Goal: Task Accomplishment & Management: Manage account settings

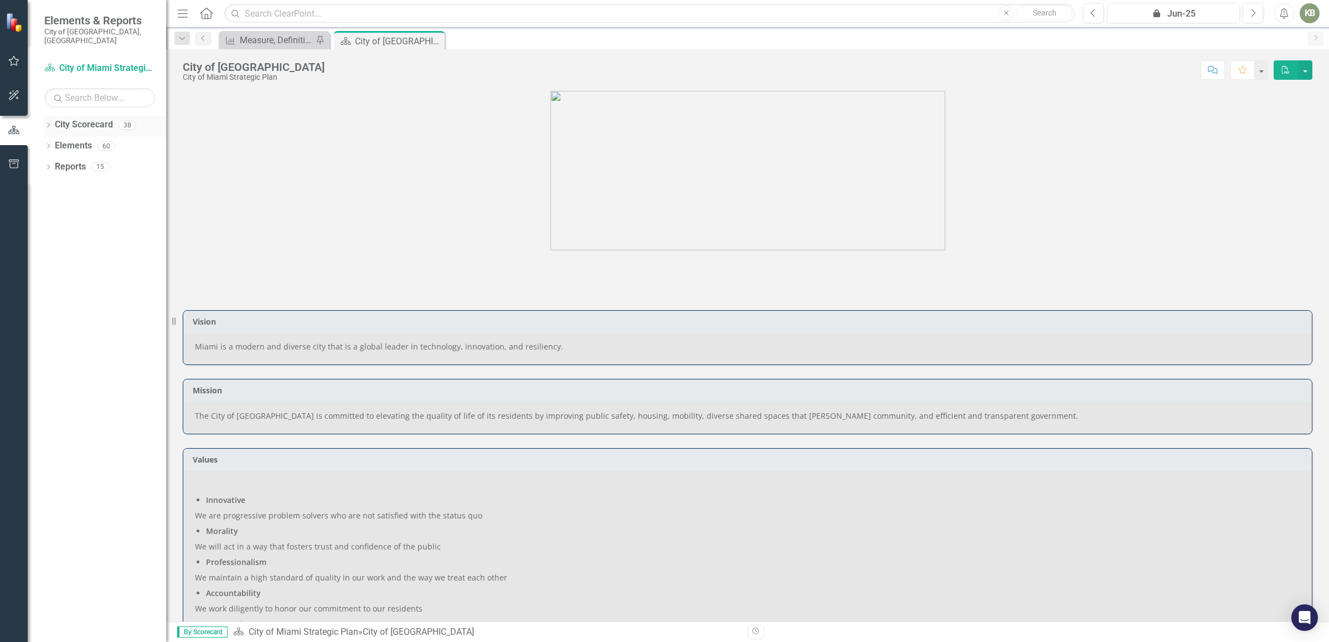
click at [48, 123] on icon "Dropdown" at bounding box center [48, 126] width 8 height 6
click at [125, 140] on link "City of Miami Strategic Plan" at bounding box center [113, 146] width 105 height 13
click at [54, 163] on icon "Dropdown" at bounding box center [54, 166] width 8 height 7
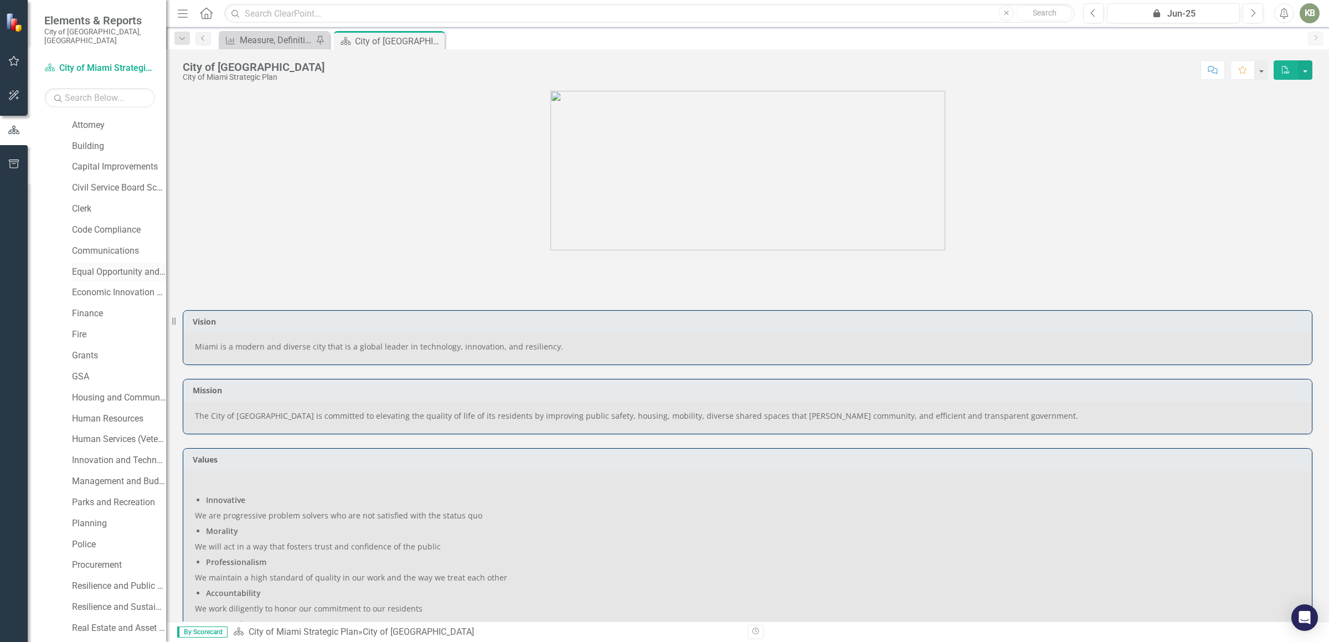
scroll to position [249, 0]
click at [96, 393] on link "Procurement" at bounding box center [119, 399] width 94 height 13
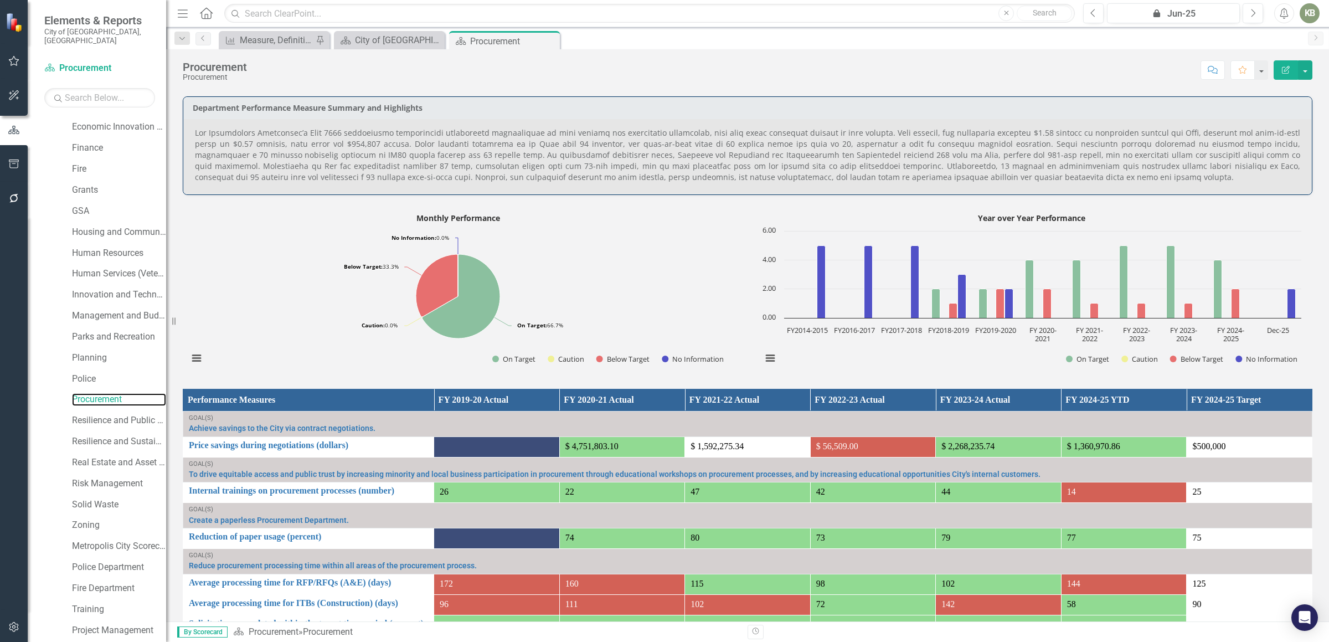
scroll to position [561, 0]
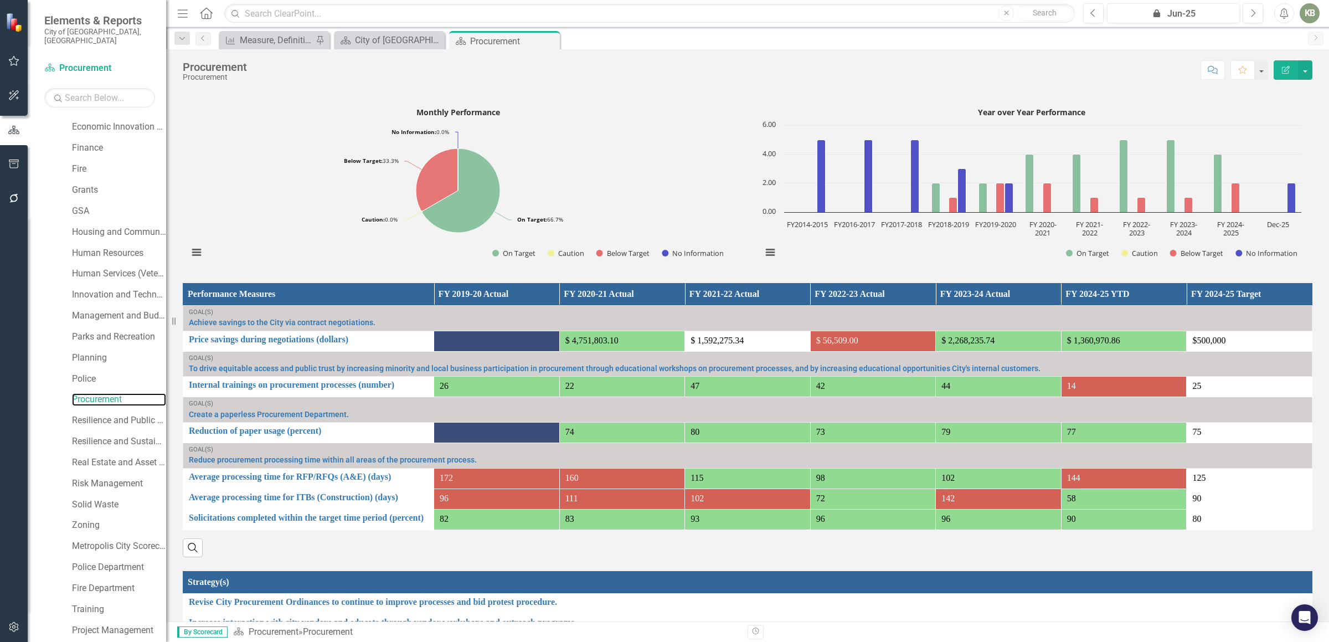
drag, startPoint x: 651, startPoint y: 253, endPoint x: 313, endPoint y: 251, distance: 337.9
click at [314, 251] on rect "Interactive chart" at bounding box center [458, 187] width 551 height 166
click at [574, 163] on rect "Interactive chart" at bounding box center [458, 187] width 551 height 166
click at [628, 132] on rect "Interactive chart" at bounding box center [458, 187] width 551 height 166
click at [264, 148] on rect "Interactive chart" at bounding box center [458, 187] width 551 height 166
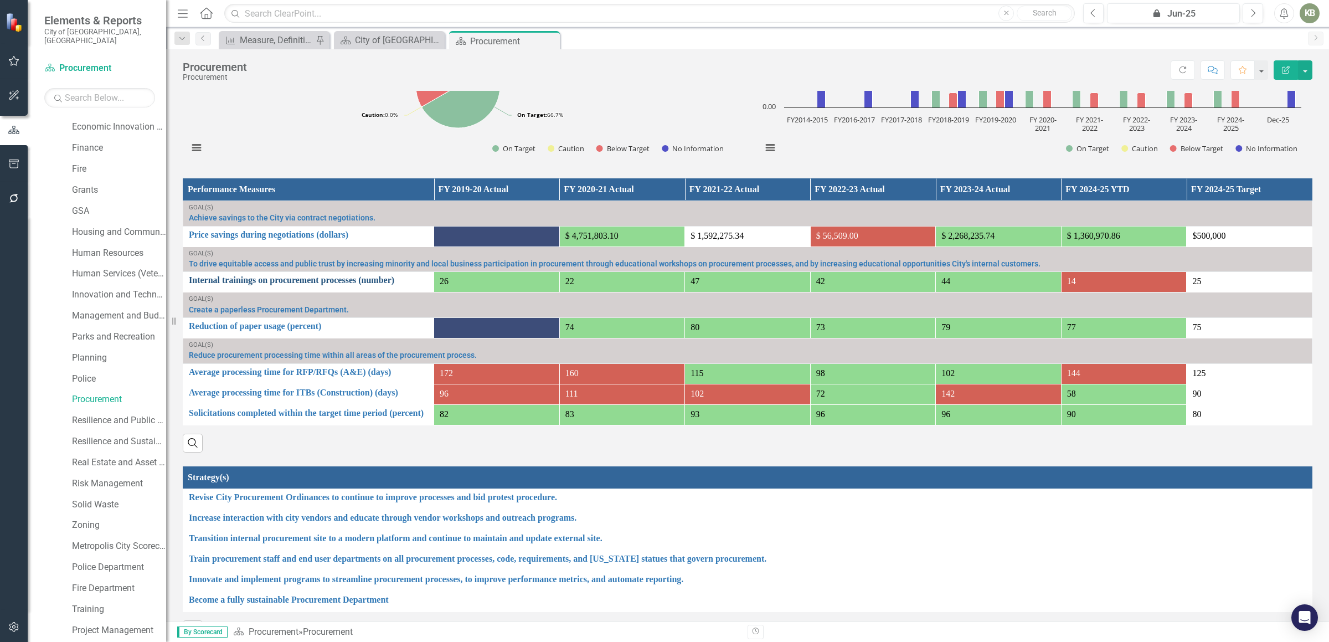
scroll to position [685, 0]
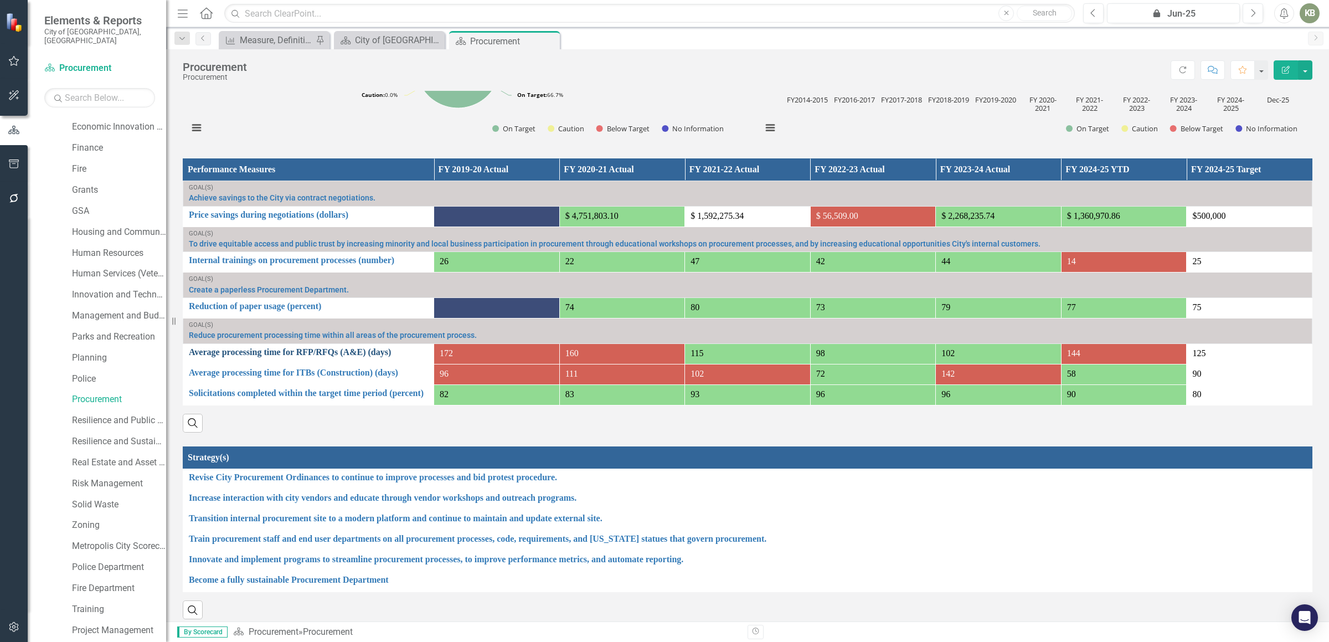
click at [345, 354] on link "Average processing time for RFP/RFQs (A&E) (days)" at bounding box center [308, 352] width 239 height 10
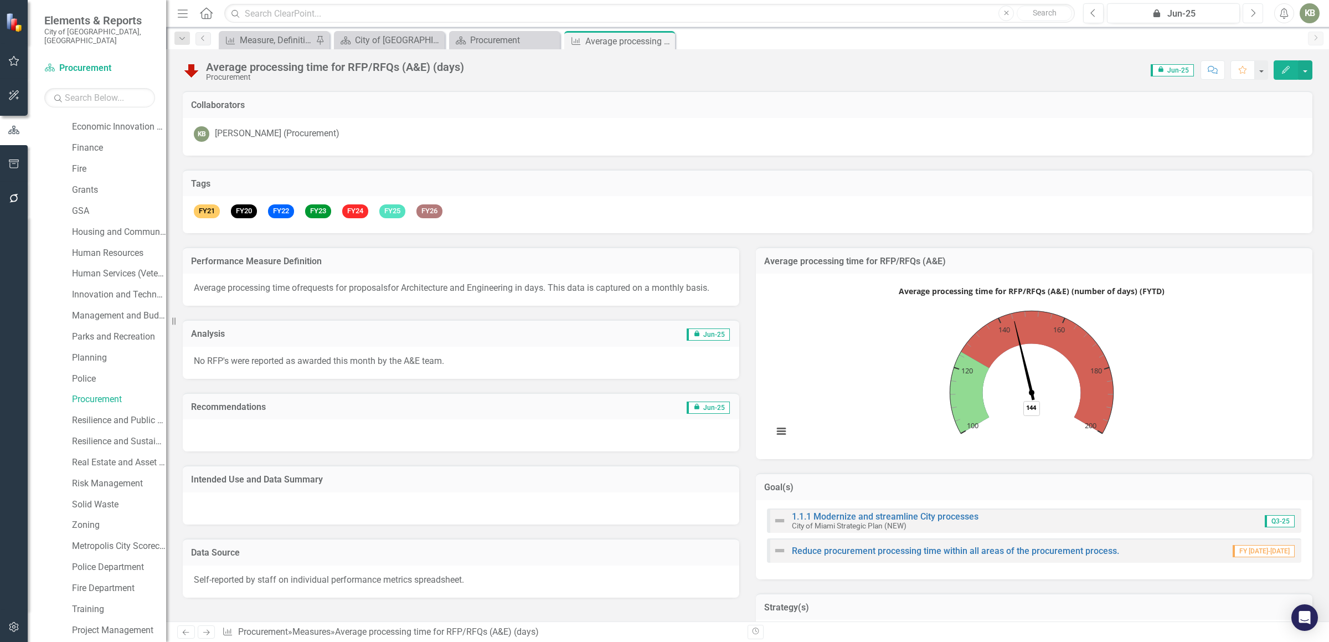
click at [1248, 10] on button "Next" at bounding box center [1253, 13] width 20 height 20
click at [475, 44] on div "Procurement" at bounding box center [506, 40] width 73 height 14
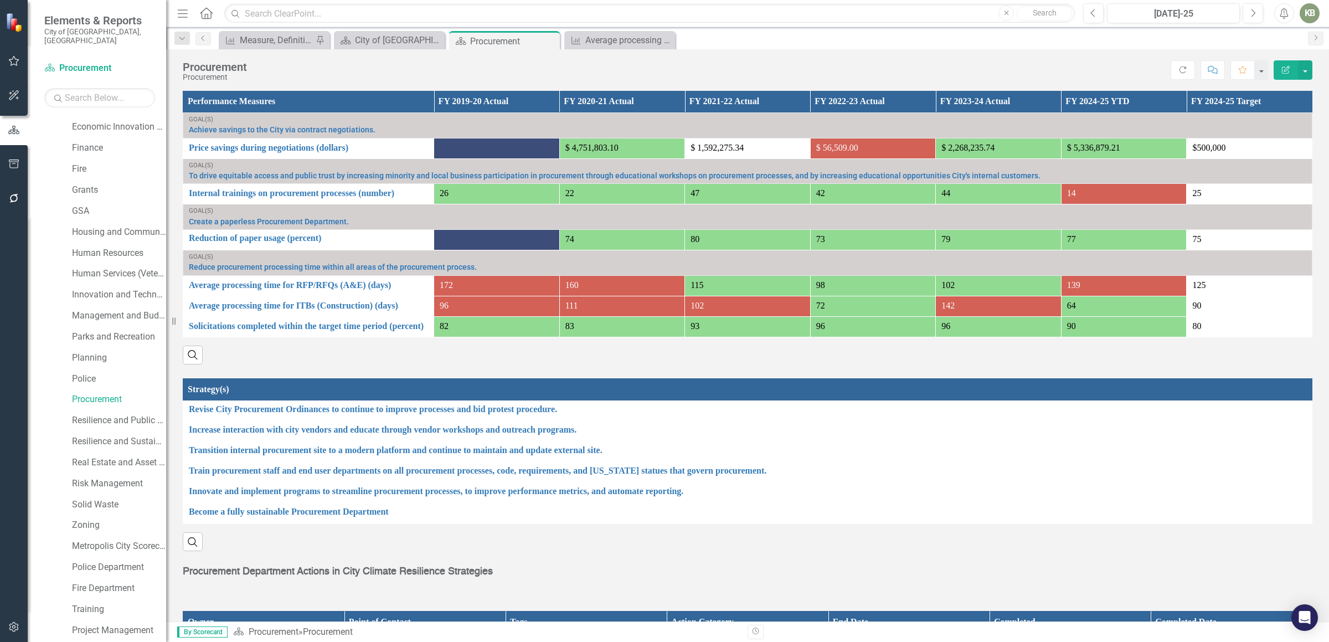
scroll to position [778, 0]
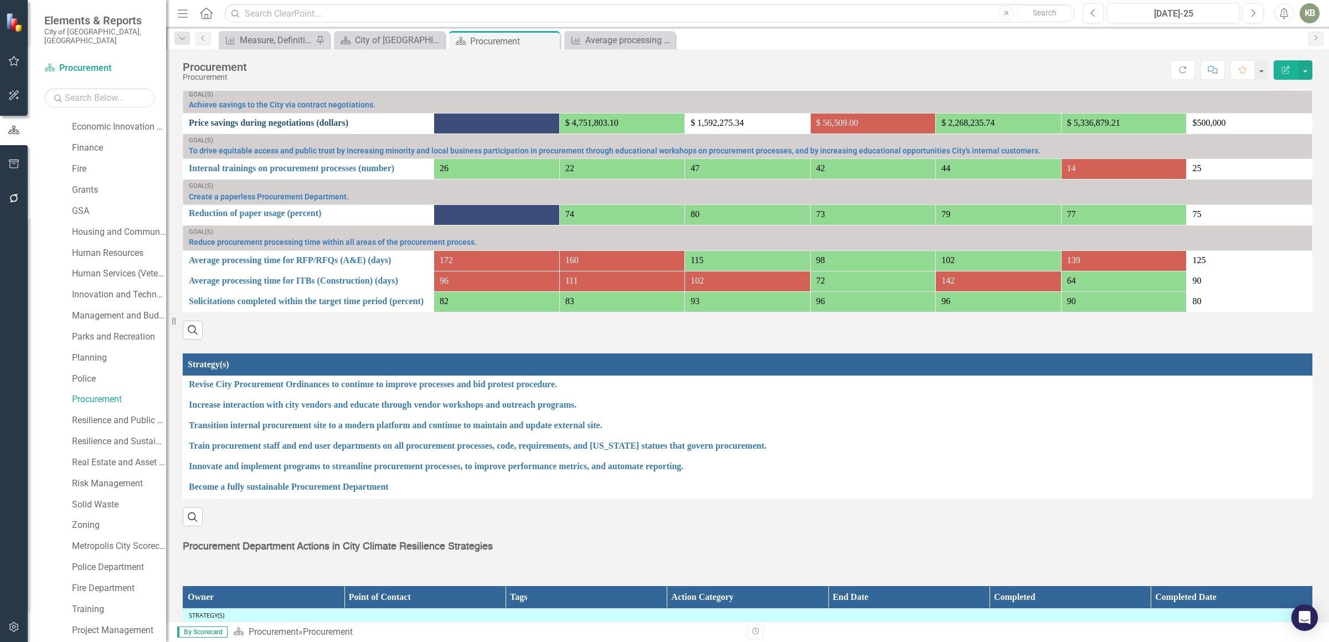
click at [304, 124] on link "Price savings during negotiations (dollars)" at bounding box center [308, 123] width 239 height 13
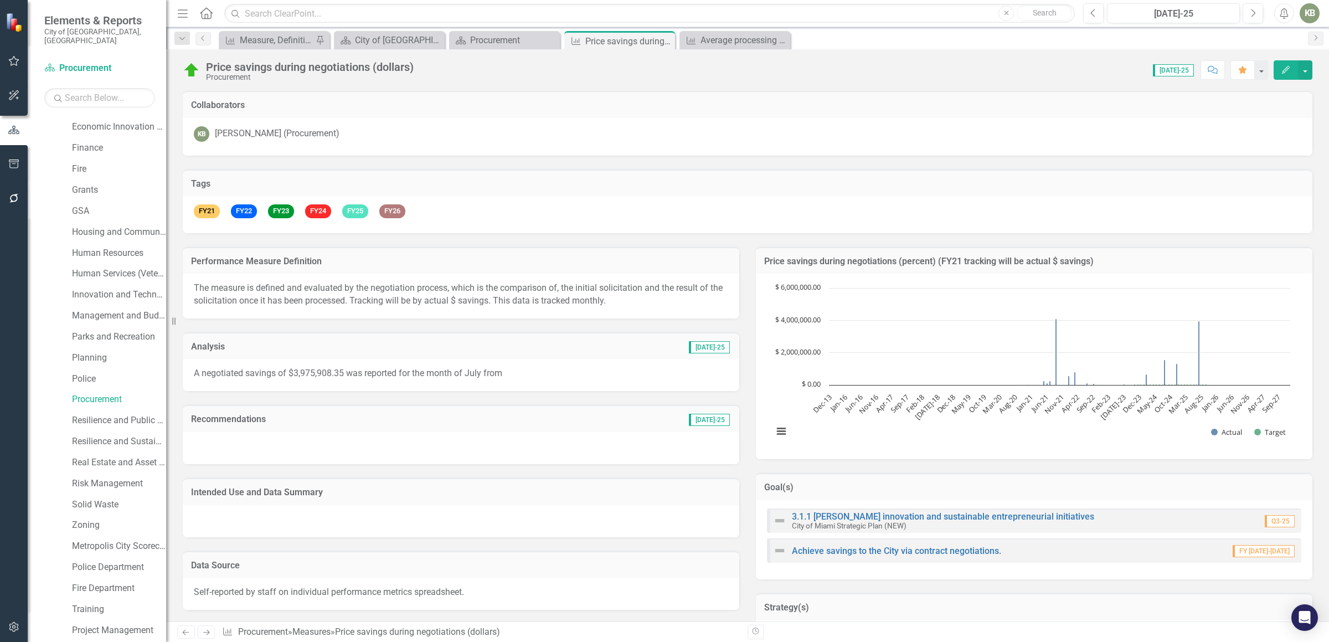
click at [1280, 70] on button "Edit" at bounding box center [1286, 69] width 24 height 19
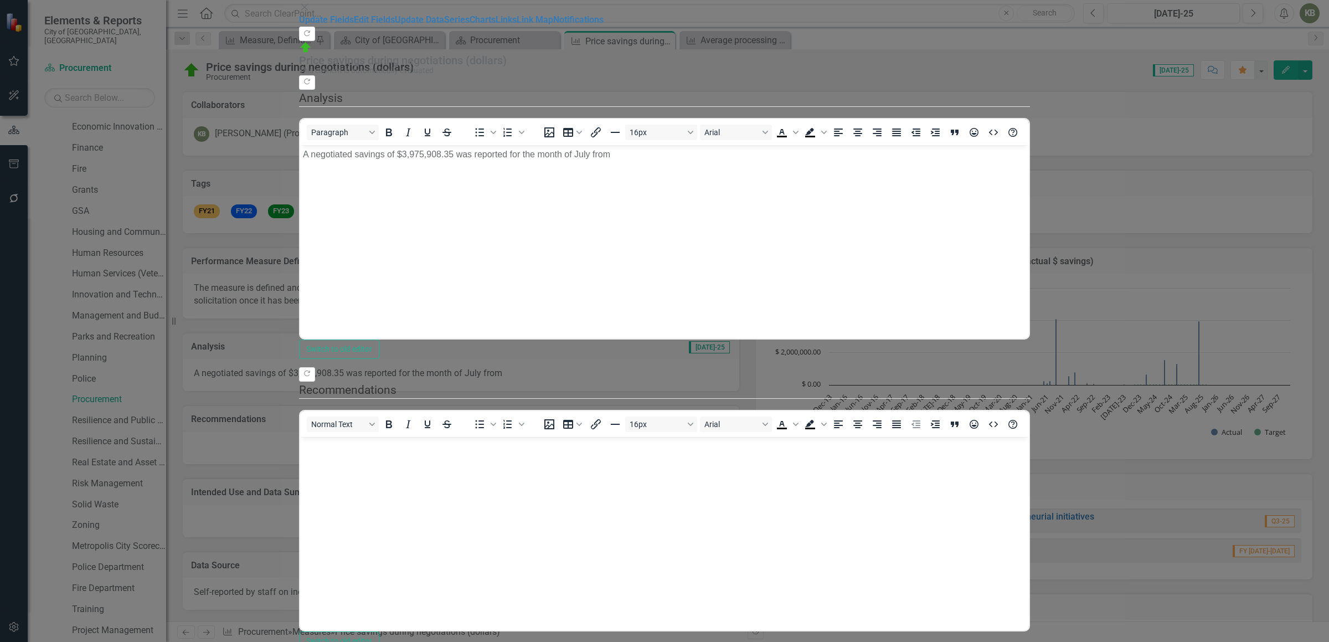
drag, startPoint x: 669, startPoint y: 189, endPoint x: 662, endPoint y: 169, distance: 20.7
click at [667, 179] on body "A negotiated savings of $3,975,908.35 was reported for the month of July from" at bounding box center [664, 228] width 729 height 166
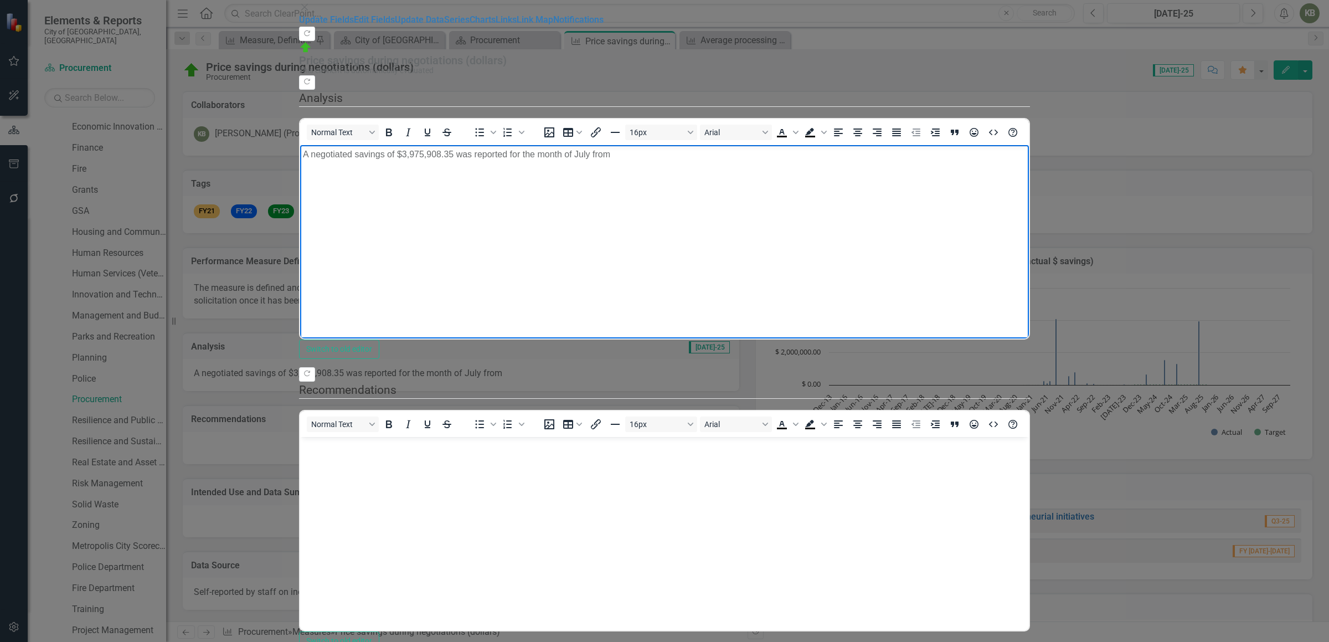
click at [649, 156] on p "A negotiated savings of $3,975,908.35 was reported for the month of July from" at bounding box center [664, 153] width 723 height 13
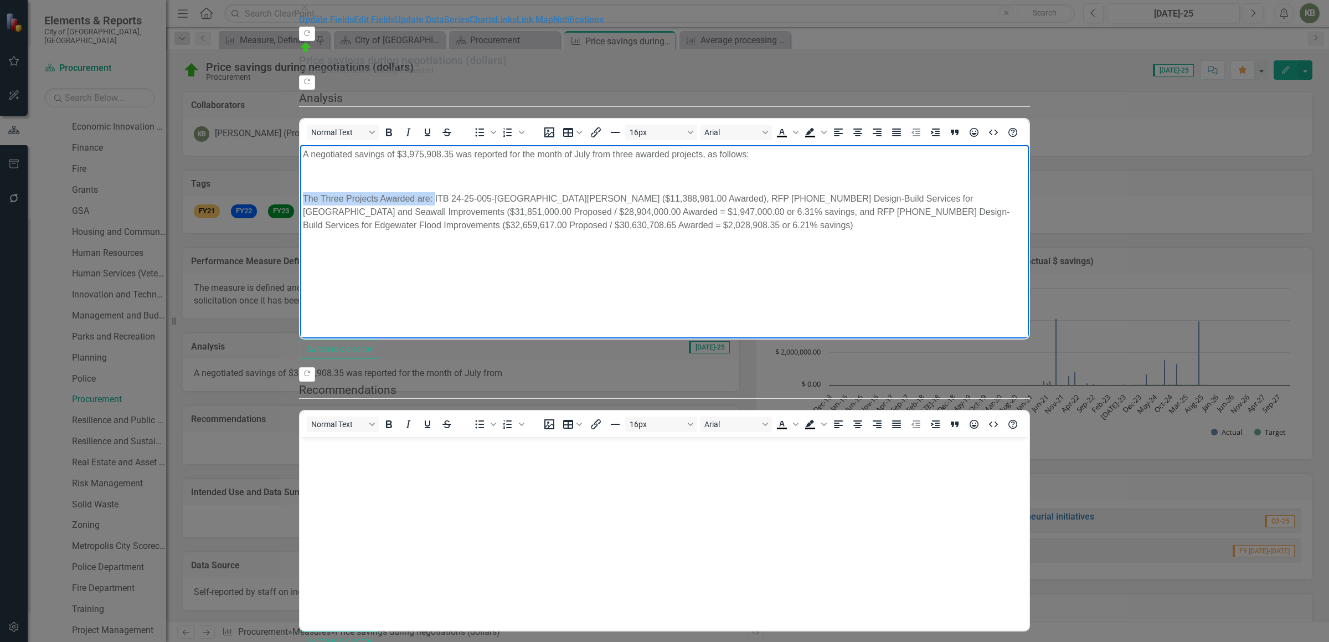
drag, startPoint x: 437, startPoint y: 198, endPoint x: 286, endPoint y: 195, distance: 151.2
click at [300, 195] on html "A negotiated savings of $3,975,908.35 was reported for the month of July from t…" at bounding box center [664, 228] width 729 height 166
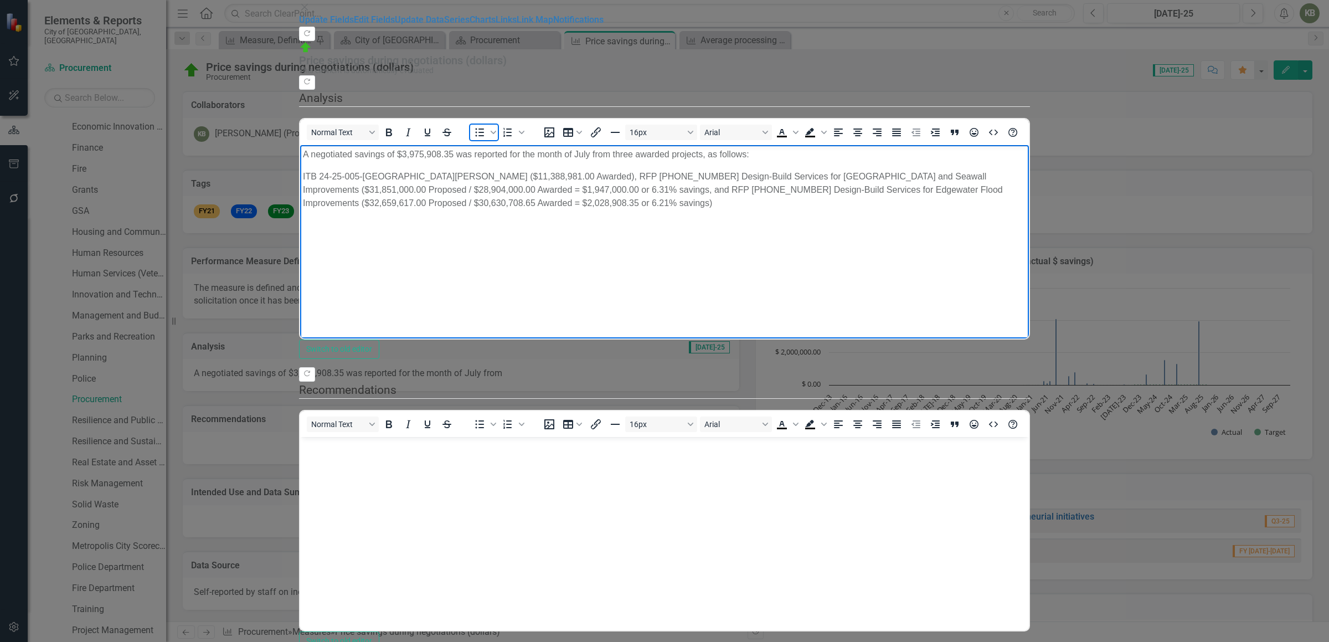
click at [486, 126] on icon "Bullet list" at bounding box center [479, 132] width 13 height 13
click at [636, 204] on body "A negotiated savings of $3,975,908.35 was reported for the month of July from t…" at bounding box center [664, 228] width 729 height 166
click at [625, 178] on span "ITB 24-25-005-R Curtis Park Community Center ($11,388,981.00 Awarded), RFP 23-2…" at bounding box center [675, 189] width 700 height 36
click at [1025, 189] on span "RFP 23-24-031 Design-Build Services for Brickell Bay Drive Roadway and Seawall …" at bounding box center [675, 202] width 700 height 36
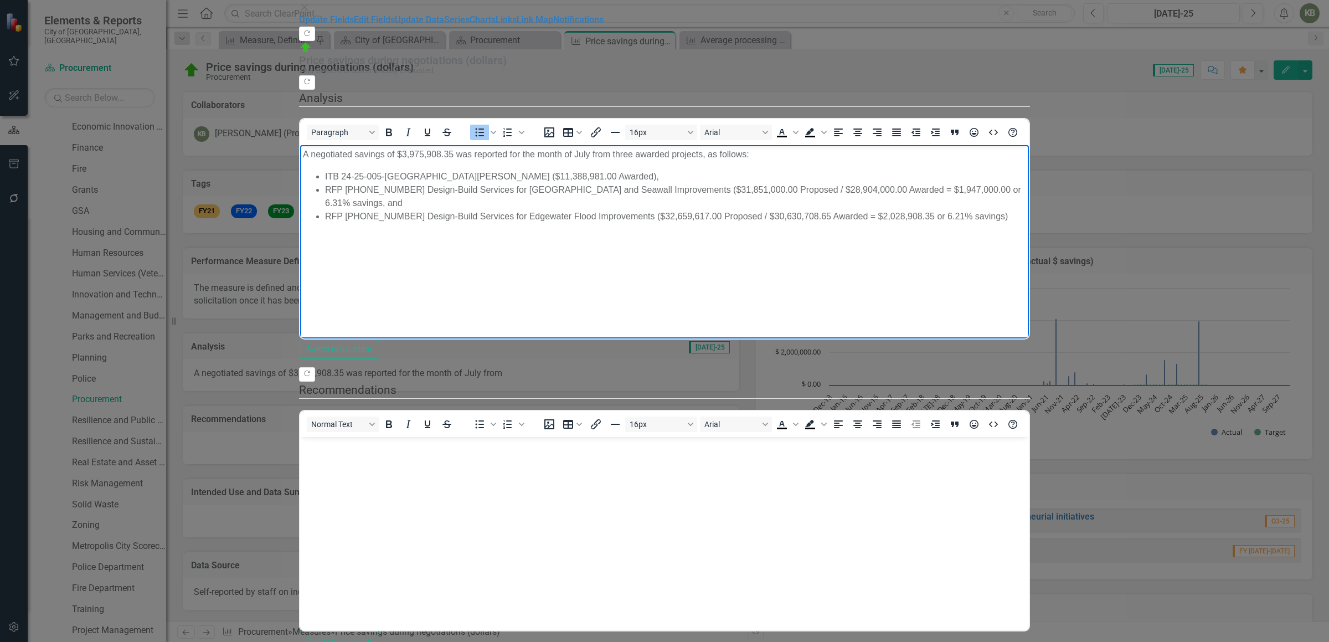
click at [670, 286] on body "A negotiated savings of $3,975,908.35 was reported for the month of July from t…" at bounding box center [664, 228] width 729 height 166
click at [581, 240] on body "A negotiated savings of $3,975,908.35 was reported for the month of July from t…" at bounding box center [664, 228] width 729 height 166
click at [912, 211] on span "RFP 23-24-043 Design-Build Services for Edgewater Flood Improvements ($32,659,6…" at bounding box center [666, 215] width 683 height 9
click at [727, 211] on span "RFP 23-24-043 Design-Build Services for Edgewater Flood Improvements ($32,659,6…" at bounding box center [666, 215] width 683 height 9
click at [833, 211] on span "RFP 23-24-043 Design-Build Services for Edgewater Flood Improvements ($32,659,6…" at bounding box center [666, 215] width 683 height 9
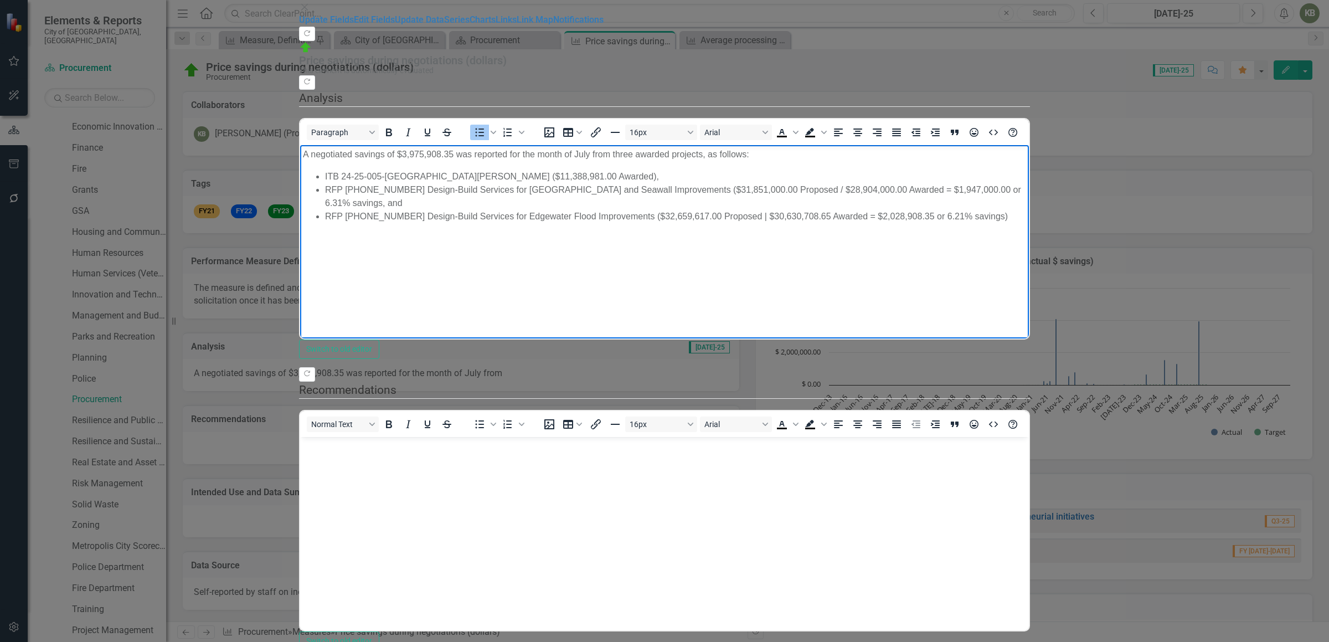
click at [936, 211] on span "RFP 23-24-043 Design-Build Services for Edgewater Flood Improvements ($32,659,6…" at bounding box center [666, 215] width 683 height 9
click at [880, 180] on li "ITB 24-25-005-R Curtis Park Community Center ($11,388,981.00 Awarded)," at bounding box center [675, 175] width 701 height 13
click at [797, 177] on li "ITB 24-25-005-R Curtis Park Community Center ($11,388,981.00 Awarded)," at bounding box center [675, 175] width 701 height 13
drag, startPoint x: 1091, startPoint y: 186, endPoint x: 1060, endPoint y: 187, distance: 30.5
click at [1026, 187] on li "RFP 23-24-031 Design-Build Services for Brickell Bay Drive Roadway and Seawall …" at bounding box center [675, 196] width 701 height 27
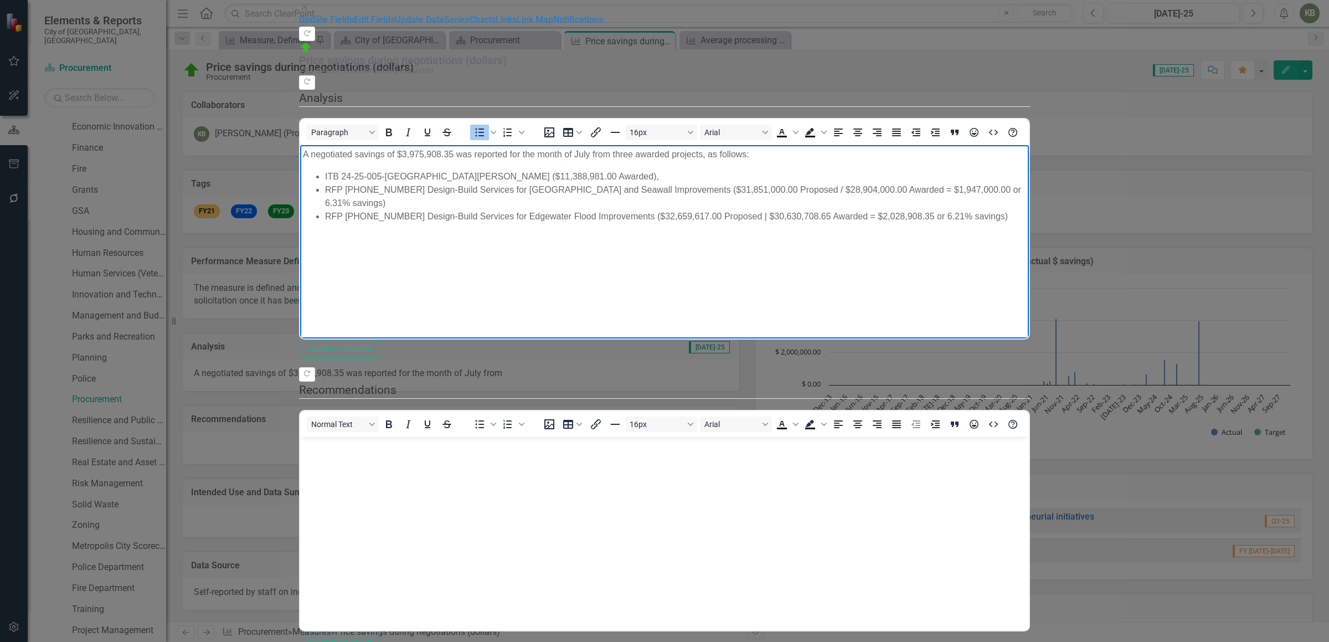
drag, startPoint x: 626, startPoint y: 173, endPoint x: 315, endPoint y: 173, distance: 311.3
click at [315, 173] on ul "ITB 24-25-005-R Curtis Park Community Center ($11,388,981.00 Awarded), RFP 23-2…" at bounding box center [664, 195] width 723 height 53
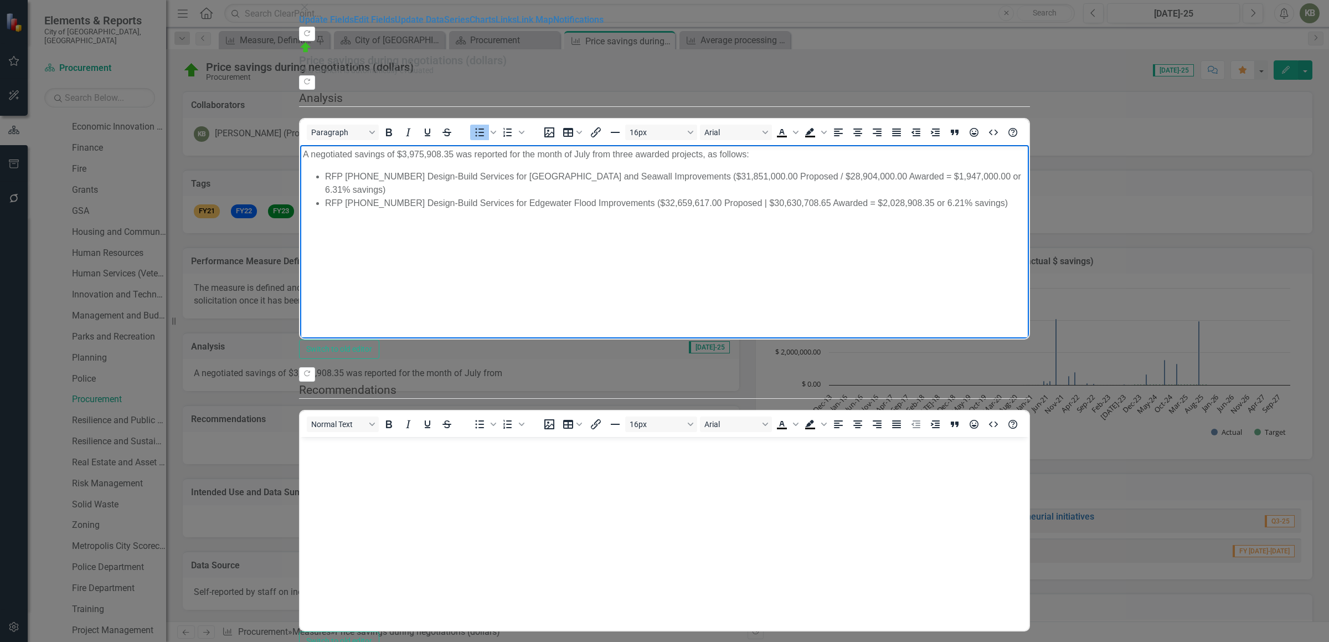
click at [413, 166] on body "A negotiated savings of $3,975,908.35 was reported for the month of July from t…" at bounding box center [664, 228] width 729 height 166
click at [651, 163] on body "A negotiated savings of $3,975,908.35 was reported for the month of July from t…" at bounding box center [664, 228] width 729 height 166
click at [571, 151] on p "A negotiated savings of $3,975,908.35 was reported for the month of July from t…" at bounding box center [664, 153] width 723 height 13
drag, startPoint x: 634, startPoint y: 155, endPoint x: 614, endPoint y: 154, distance: 20.0
click at [614, 154] on p "A negotiated savings of $3,975,908.35 was reported for the month of July from t…" at bounding box center [664, 153] width 723 height 13
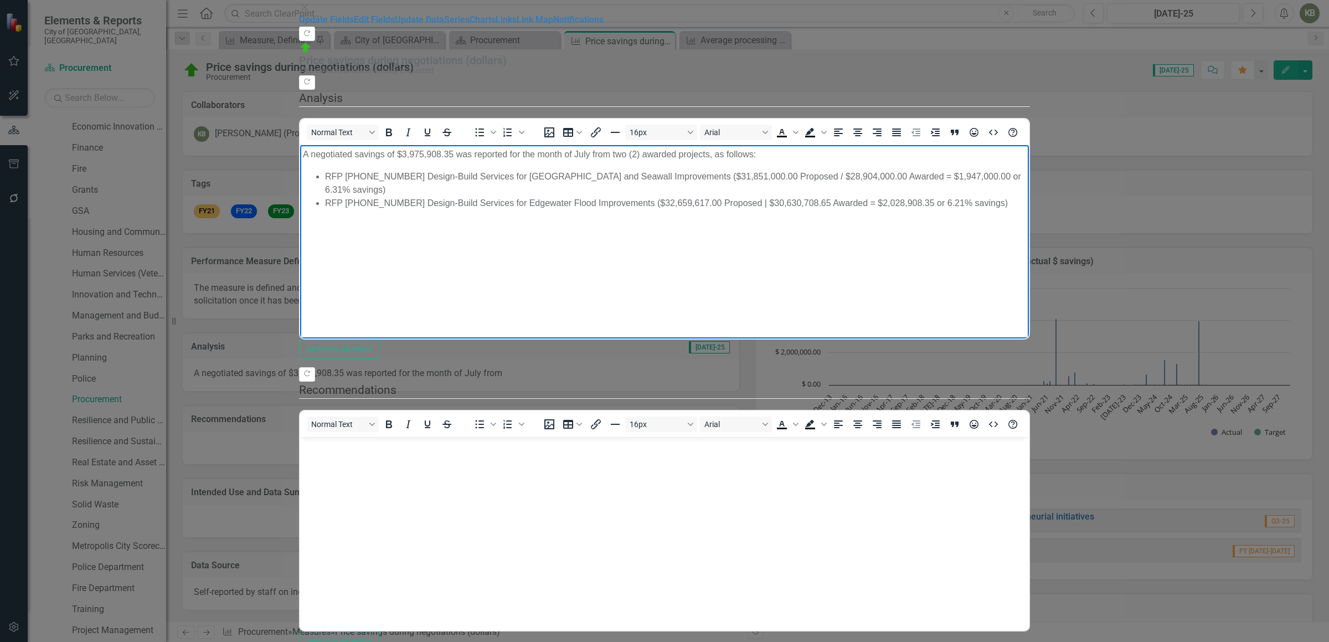
click at [836, 258] on body "A negotiated savings of $3,975,908.35 was reported for the month of July from t…" at bounding box center [664, 228] width 729 height 166
click at [982, 167] on body "A negotiated savings of $3,975,908.35 was reported for the month of July from t…" at bounding box center [664, 228] width 729 height 166
click at [820, 174] on span "RFP 23-24-031 Design-Build Services for Brickell Bay Drive Roadway and Seawall …" at bounding box center [673, 182] width 696 height 23
click at [662, 264] on body "A negotiated savings of $3,975,908.35 was reported for the month of July from t…" at bounding box center [664, 228] width 729 height 166
click at [1011, 233] on body "A negotiated savings of $3,975,908.35 was reported for the month of July from t…" at bounding box center [664, 228] width 729 height 166
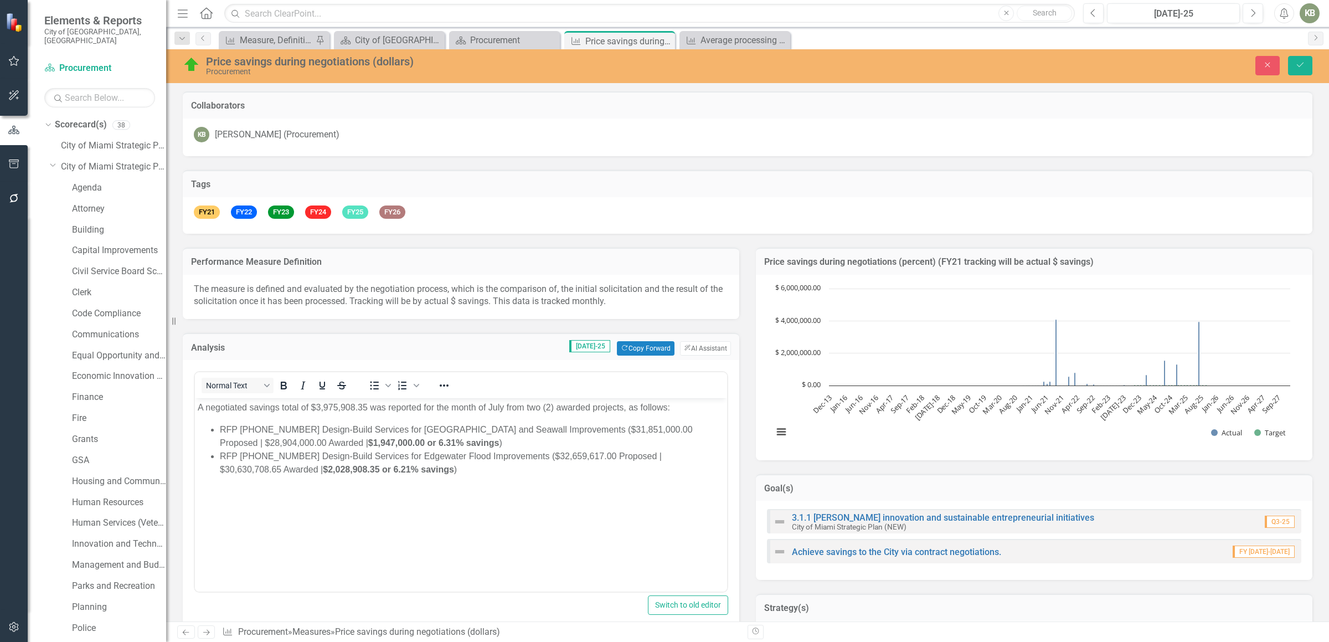
scroll to position [249, 0]
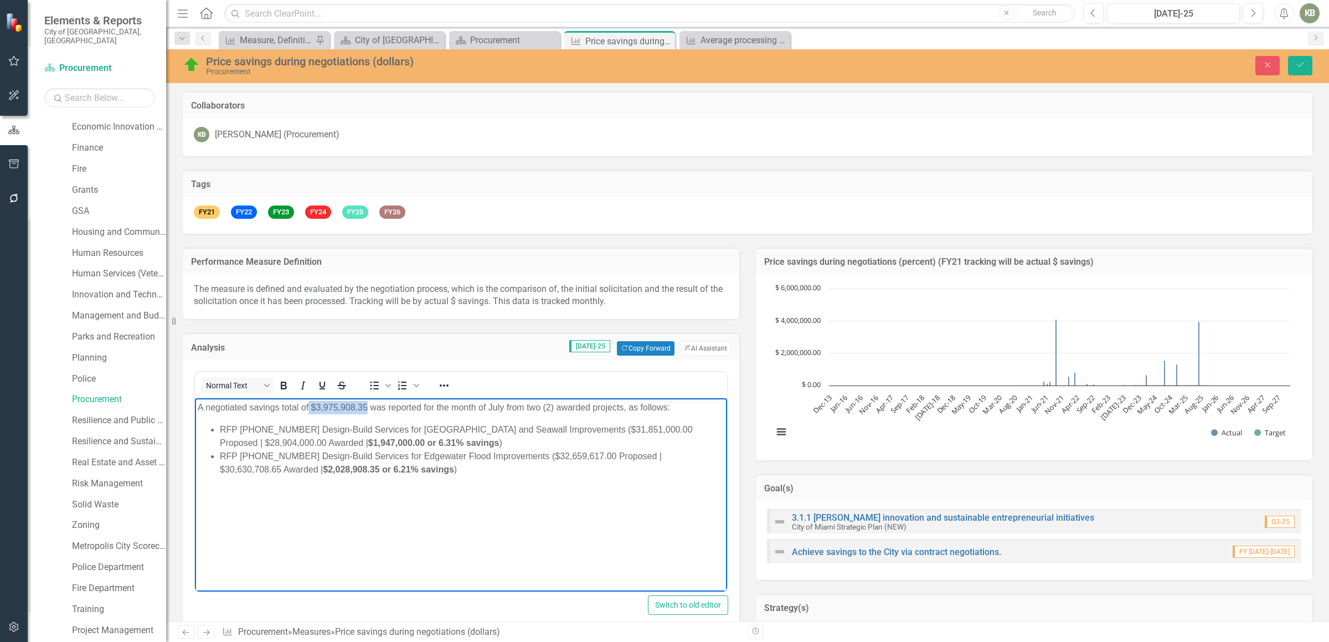
drag, startPoint x: 310, startPoint y: 407, endPoint x: 367, endPoint y: 407, distance: 56.5
click at [367, 407] on p "A negotiated savings total of $3,975,908.35 was reported for the month of July …" at bounding box center [461, 407] width 527 height 13
click at [282, 382] on icon "Bold" at bounding box center [283, 385] width 13 height 13
click at [368, 441] on strong "$1,947,000.00 or 6.31% savings" at bounding box center [433, 442] width 131 height 9
click at [1308, 64] on button "Save" at bounding box center [1300, 65] width 24 height 19
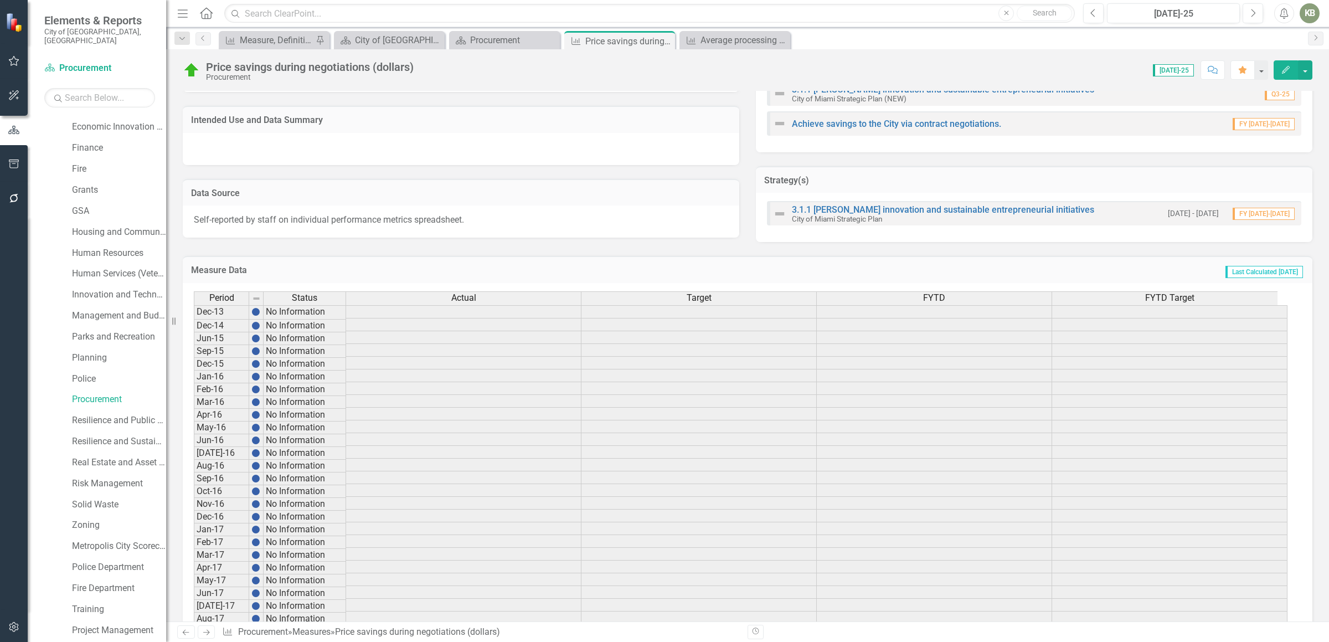
scroll to position [115, 0]
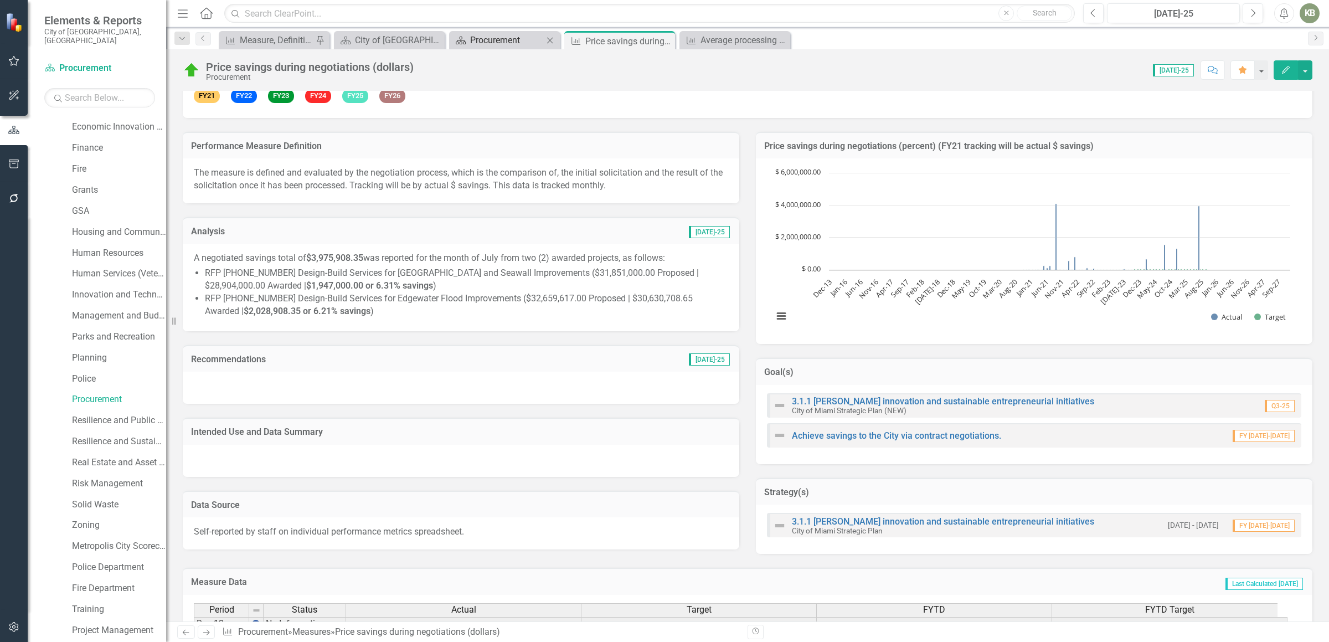
click at [491, 39] on div "Procurement" at bounding box center [506, 40] width 73 height 14
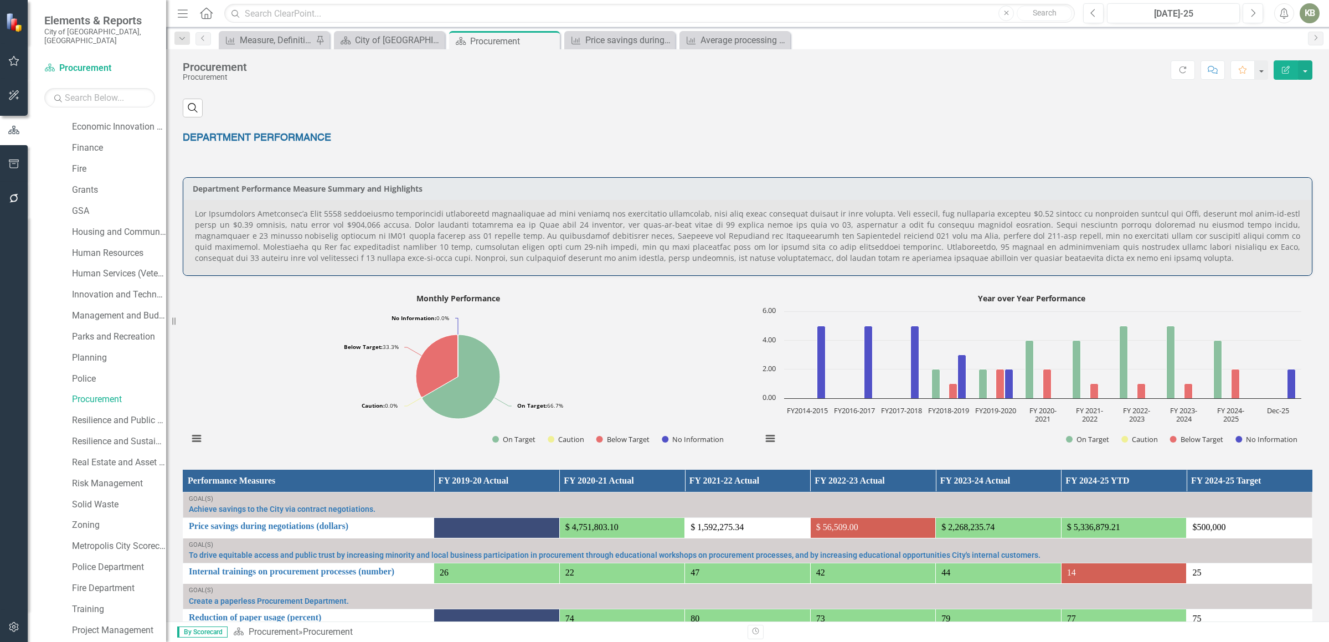
scroll to position [685, 0]
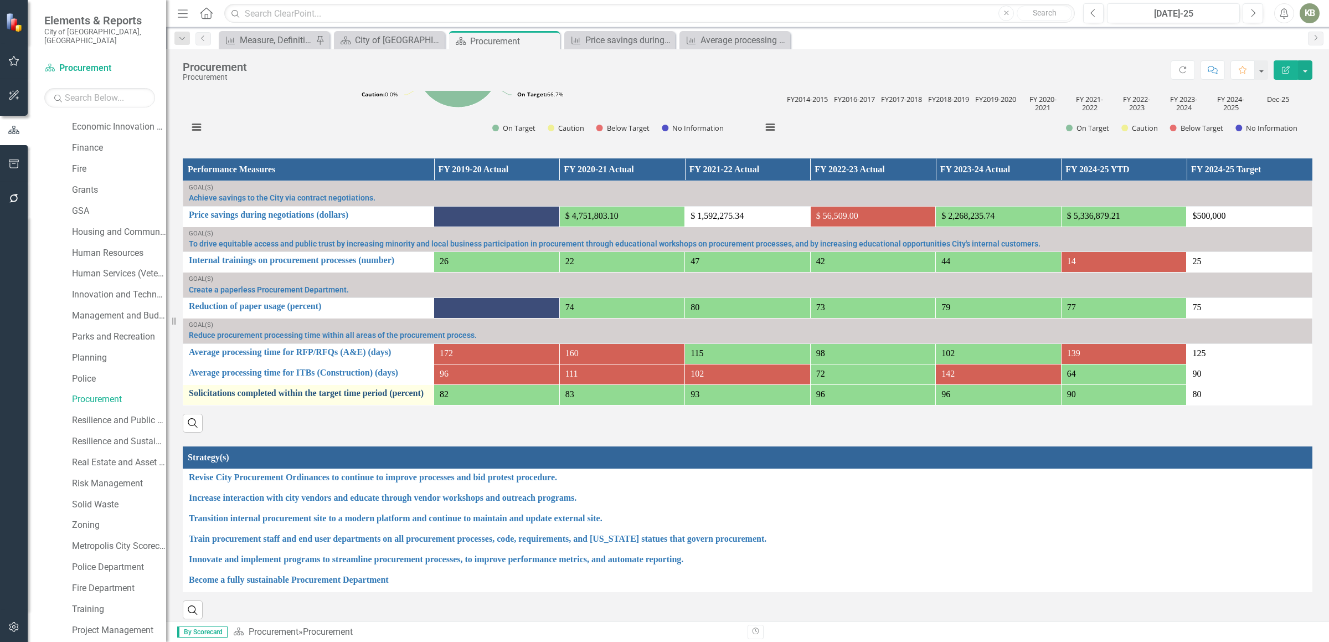
click at [300, 398] on link "Solicitations completed within the target time period (percent)" at bounding box center [308, 393] width 239 height 10
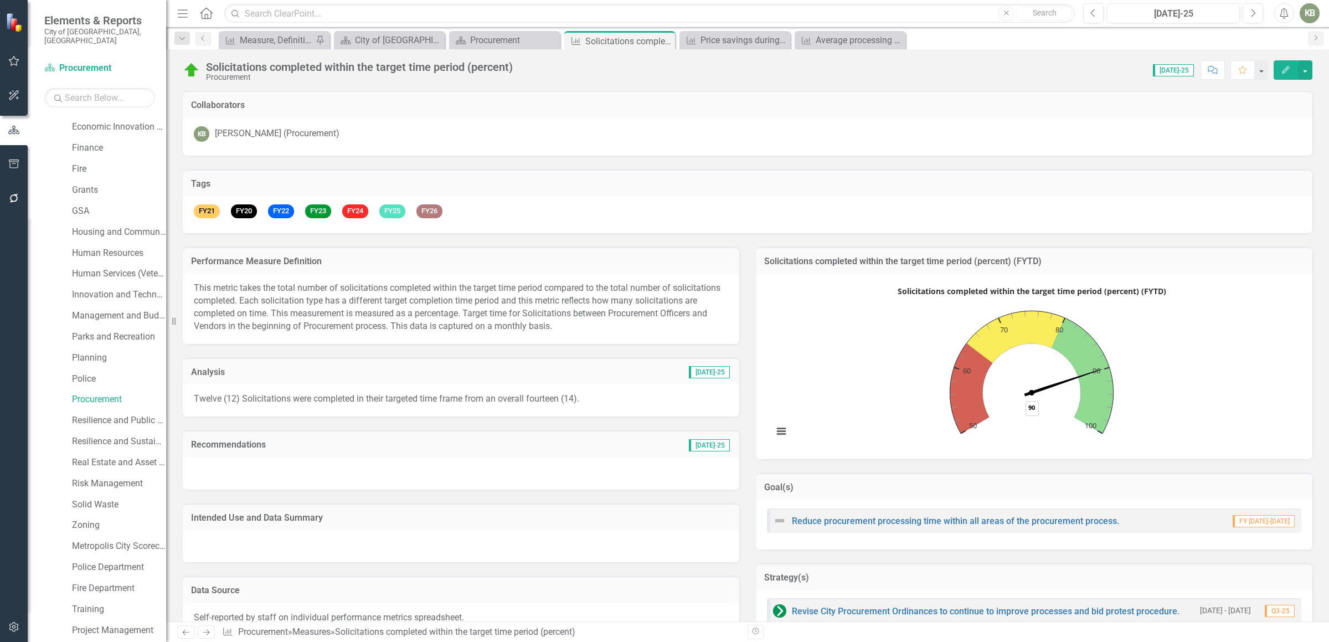
click at [569, 406] on div "Twelve (12) Solicitations were completed in their targeted time frame from an o…" at bounding box center [461, 400] width 557 height 32
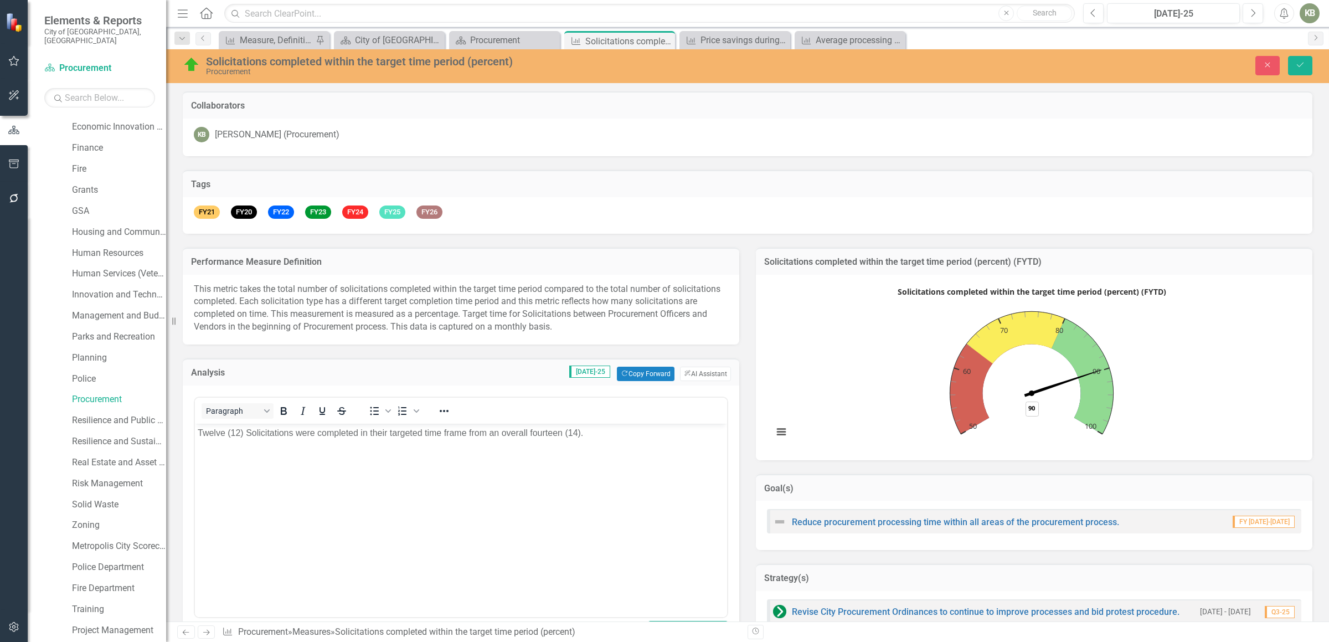
click at [594, 444] on body "Twelve (12) Solicitations were completed in their targeted time frame from an o…" at bounding box center [461, 507] width 532 height 166
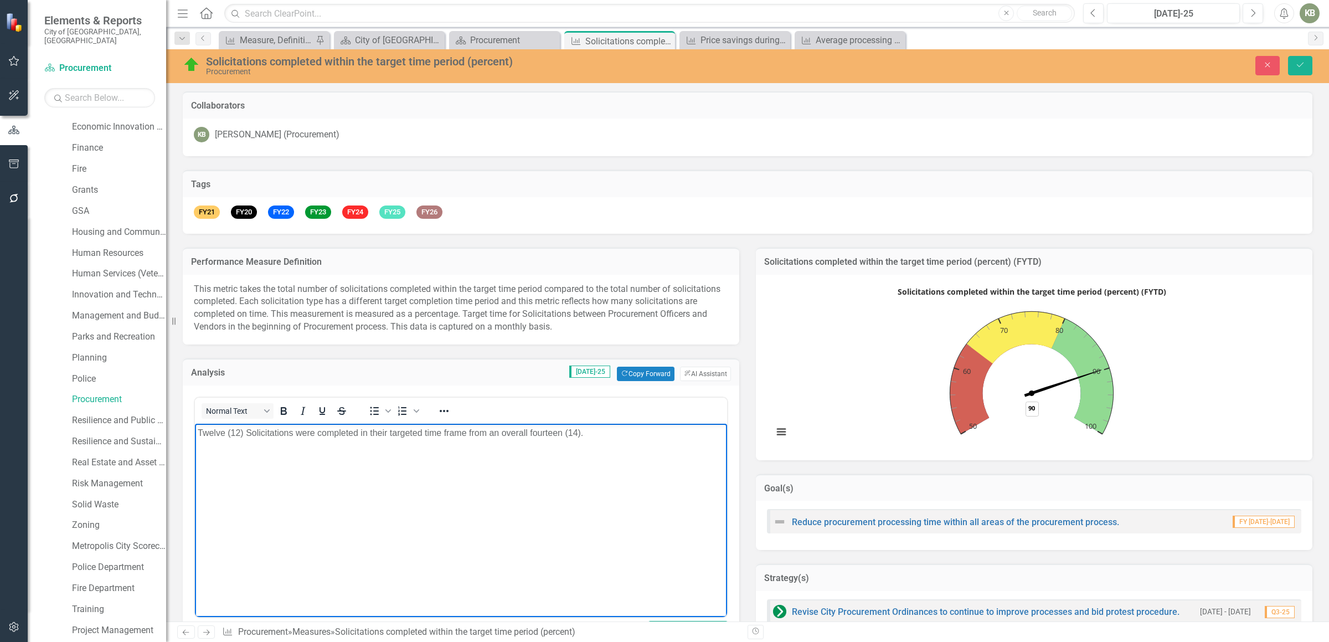
click at [576, 435] on p "Twelve (12) Solicitations were completed in their targeted time frame from an o…" at bounding box center [461, 432] width 527 height 13
drag, startPoint x: 562, startPoint y: 433, endPoint x: 530, endPoint y: 435, distance: 32.7
click at [530, 435] on p "Twelve (12) Solicitations were completed in their targeted time frame from an o…" at bounding box center [461, 432] width 527 height 13
click at [1291, 63] on button "Save" at bounding box center [1300, 65] width 24 height 19
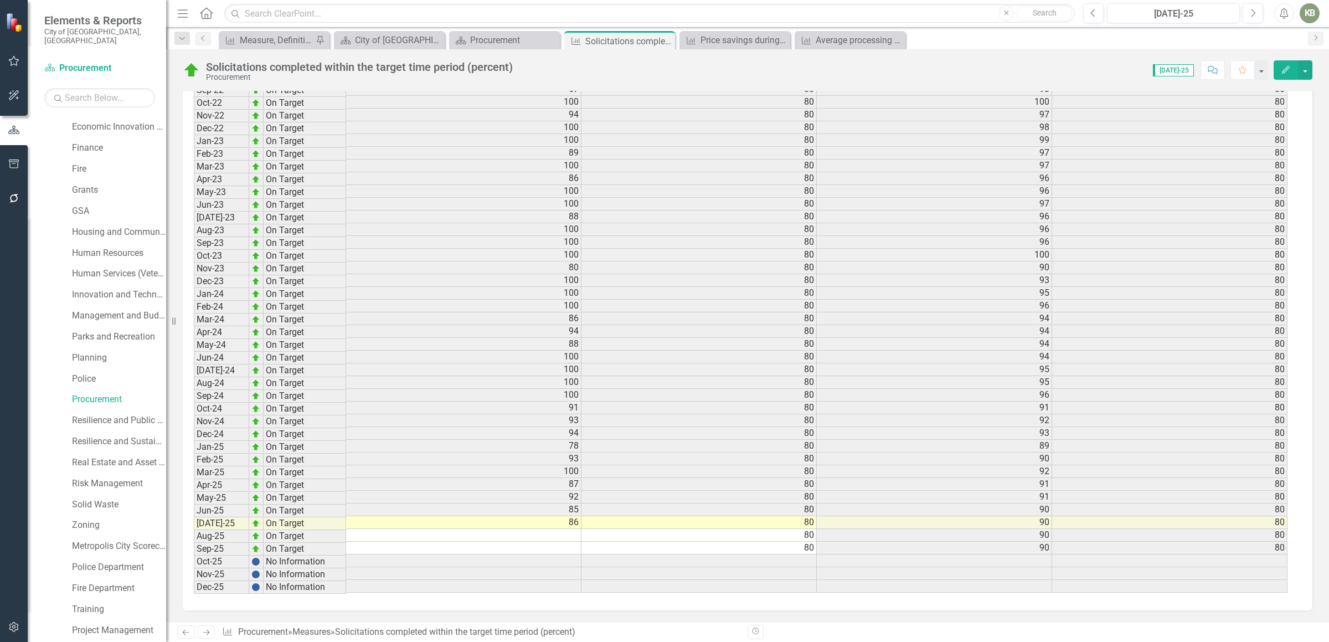
scroll to position [32, 0]
click at [562, 516] on td "86" at bounding box center [463, 522] width 235 height 13
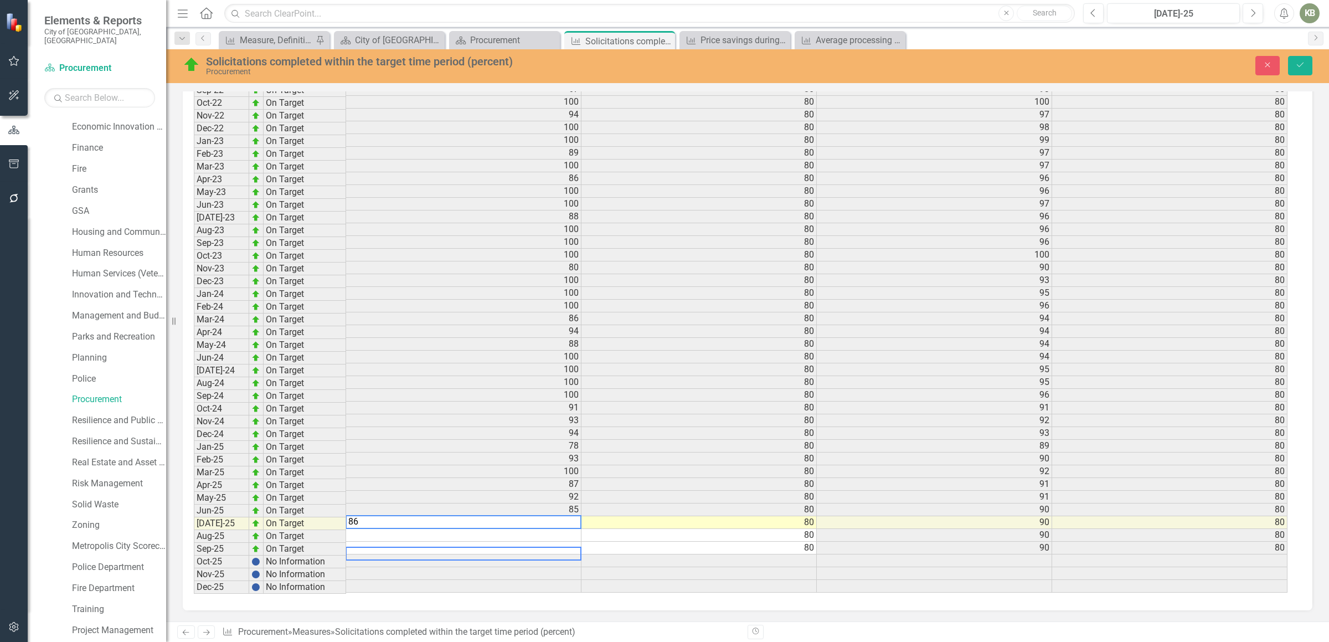
scroll to position [31, 0]
type textarea "80"
click at [1302, 63] on icon "Save" at bounding box center [1301, 65] width 10 height 8
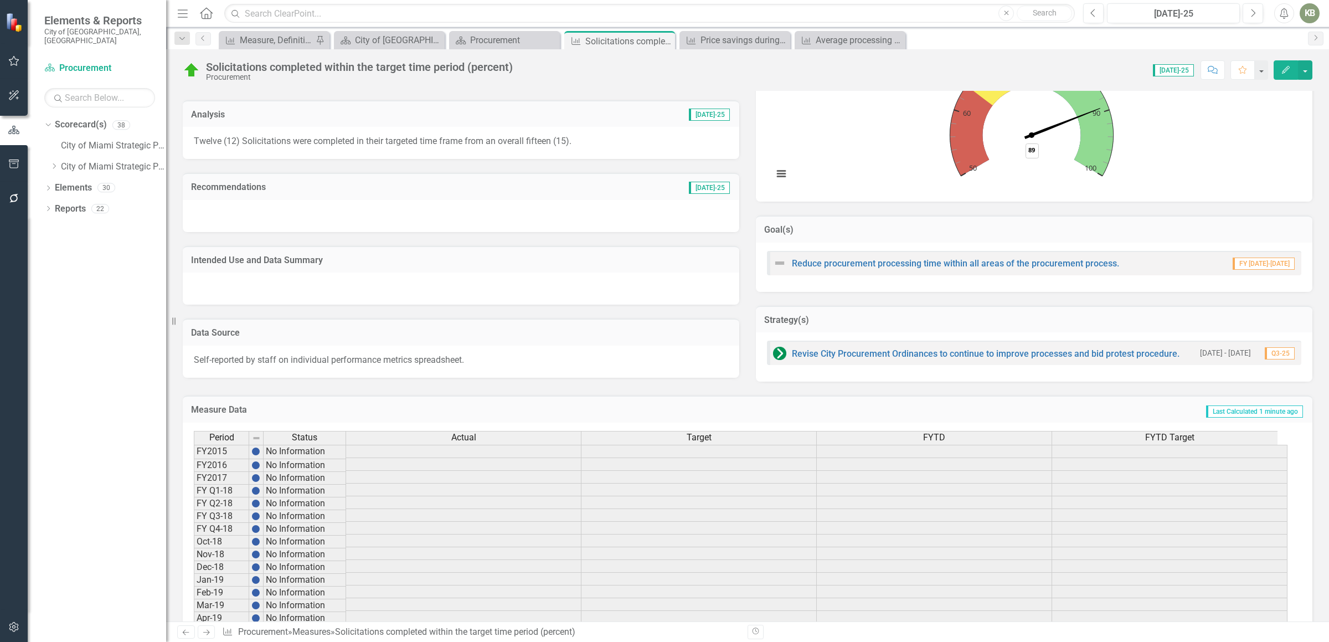
scroll to position [0, 0]
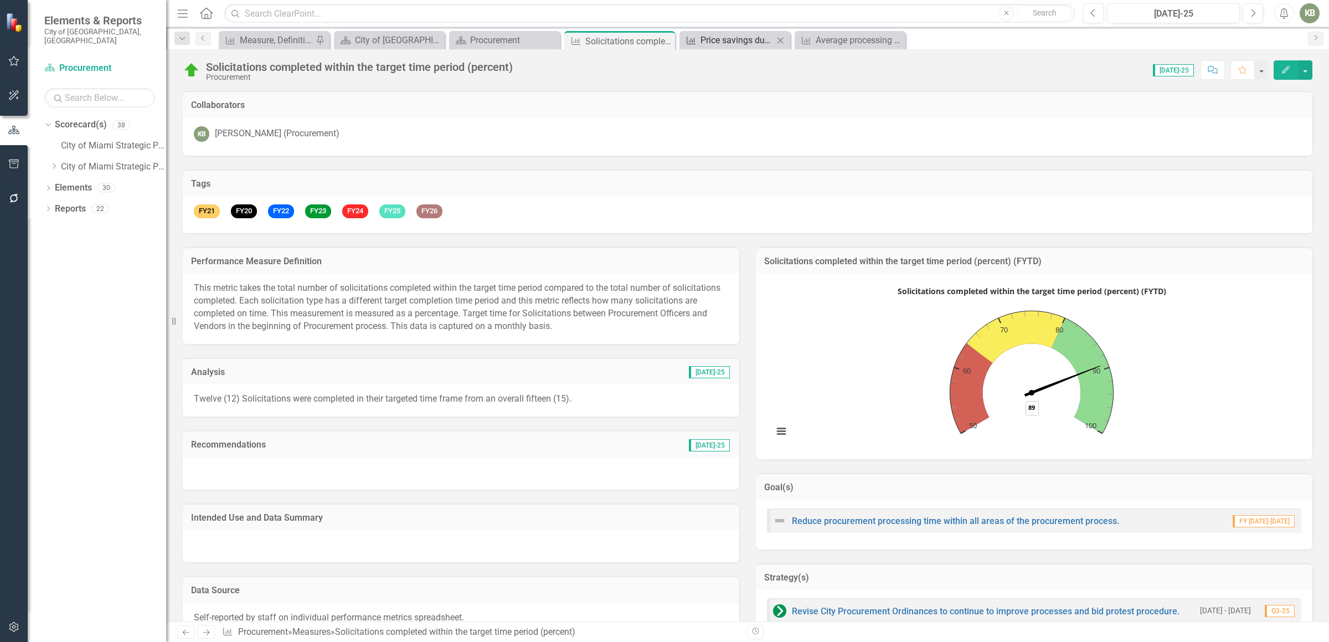
click at [734, 39] on div "Price savings during negotiations (dollars)" at bounding box center [737, 40] width 73 height 14
